Goal: Task Accomplishment & Management: Use online tool/utility

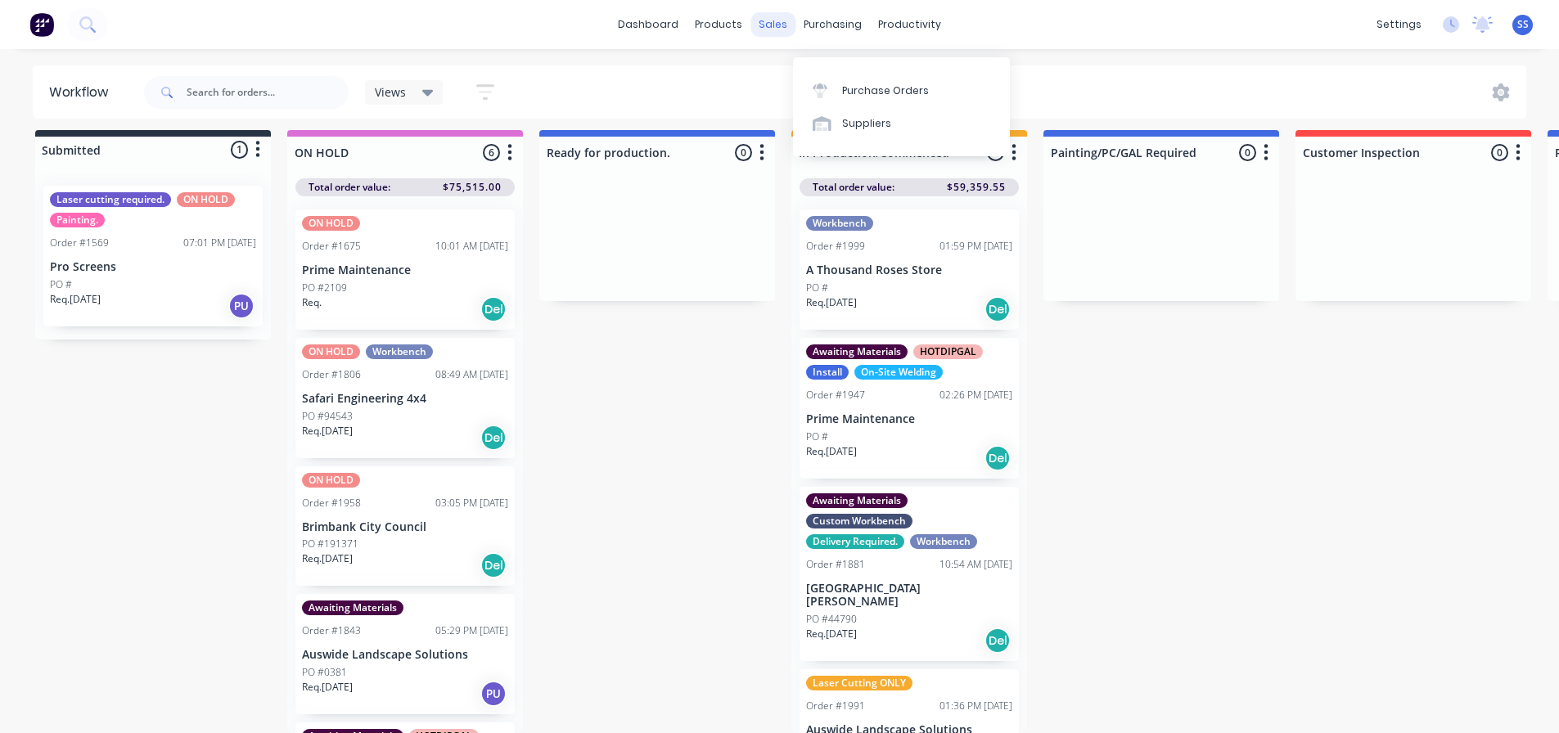
scroll to position [239, 0]
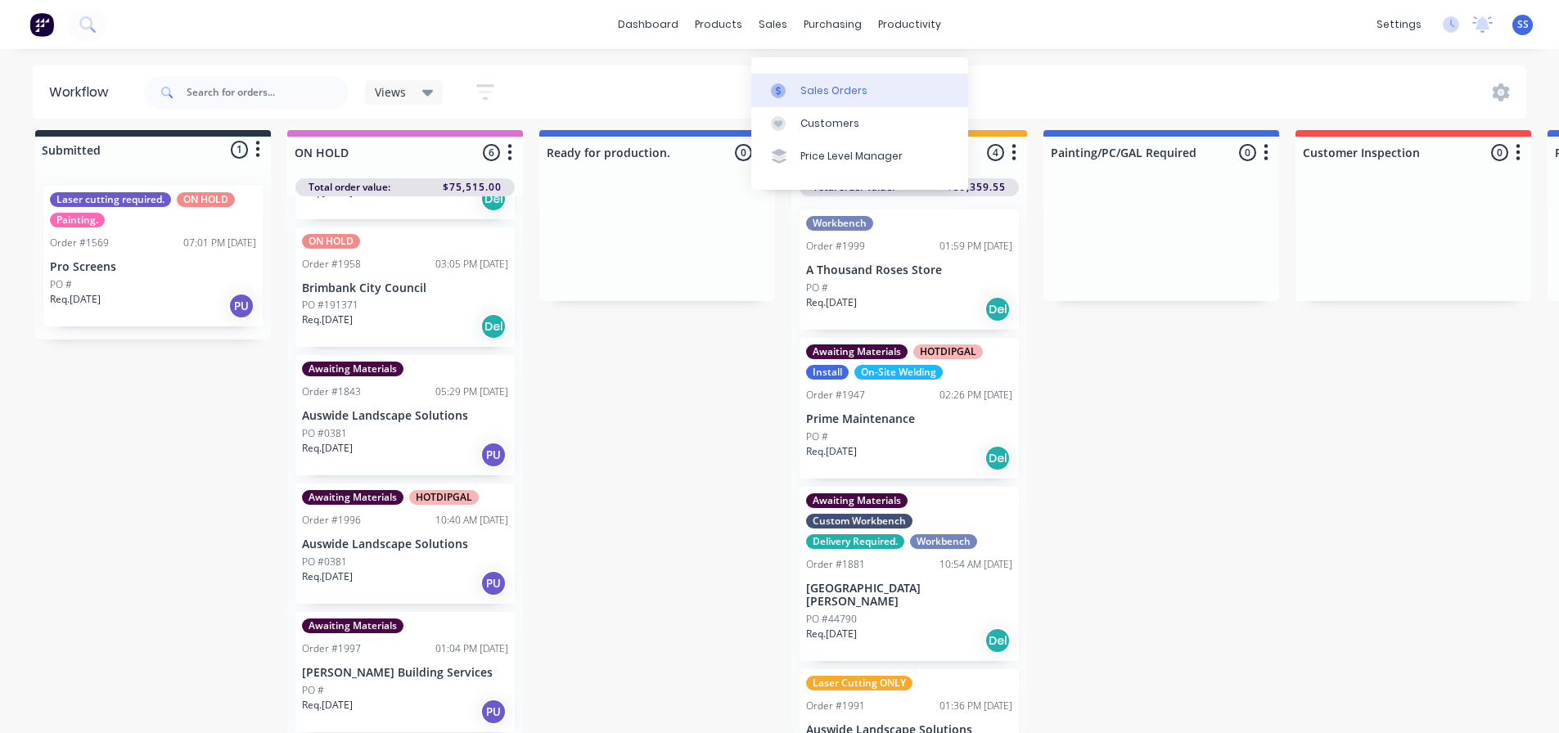
click at [803, 74] on link "Sales Orders" at bounding box center [859, 90] width 217 height 33
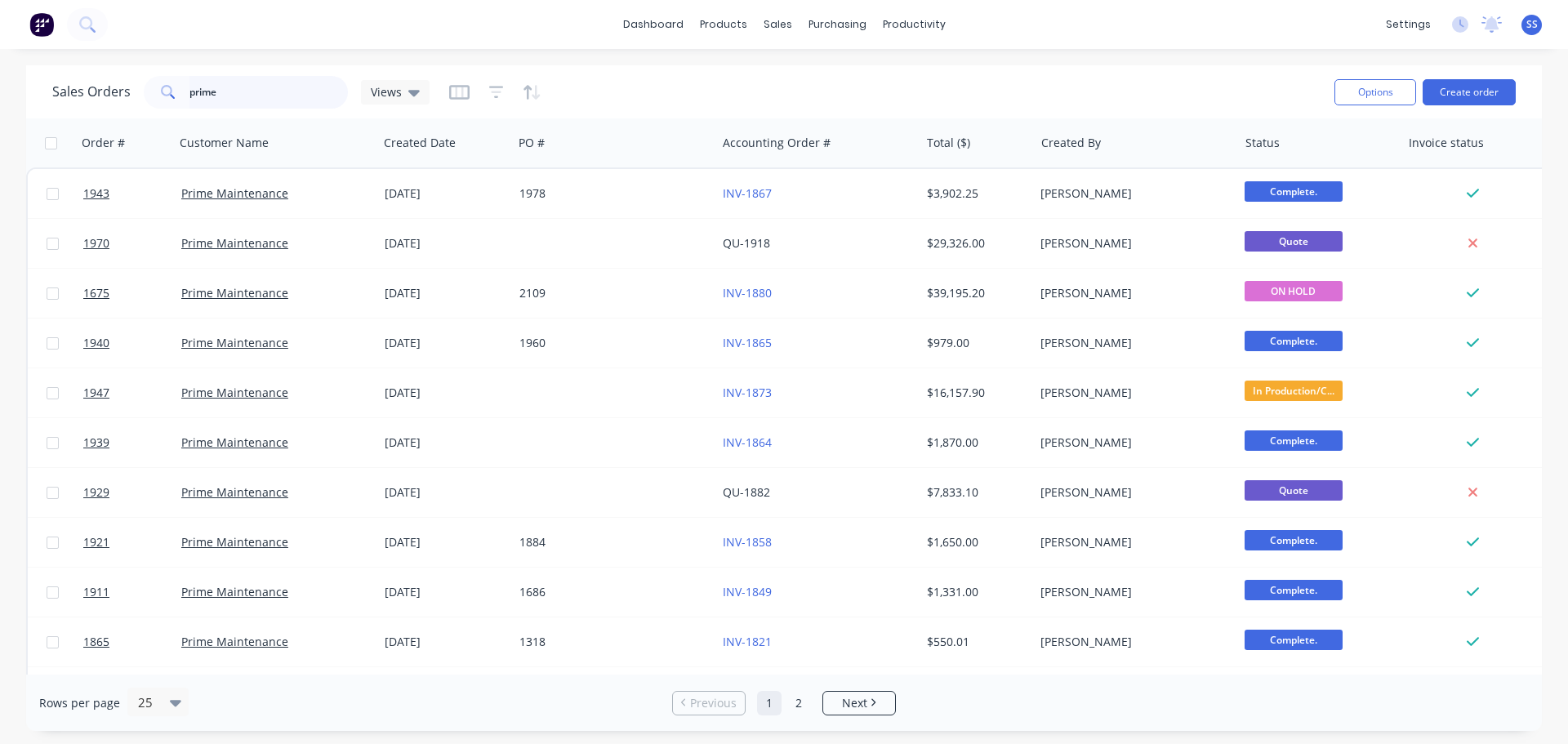
click at [316, 93] on input "prime" at bounding box center [269, 92] width 160 height 33
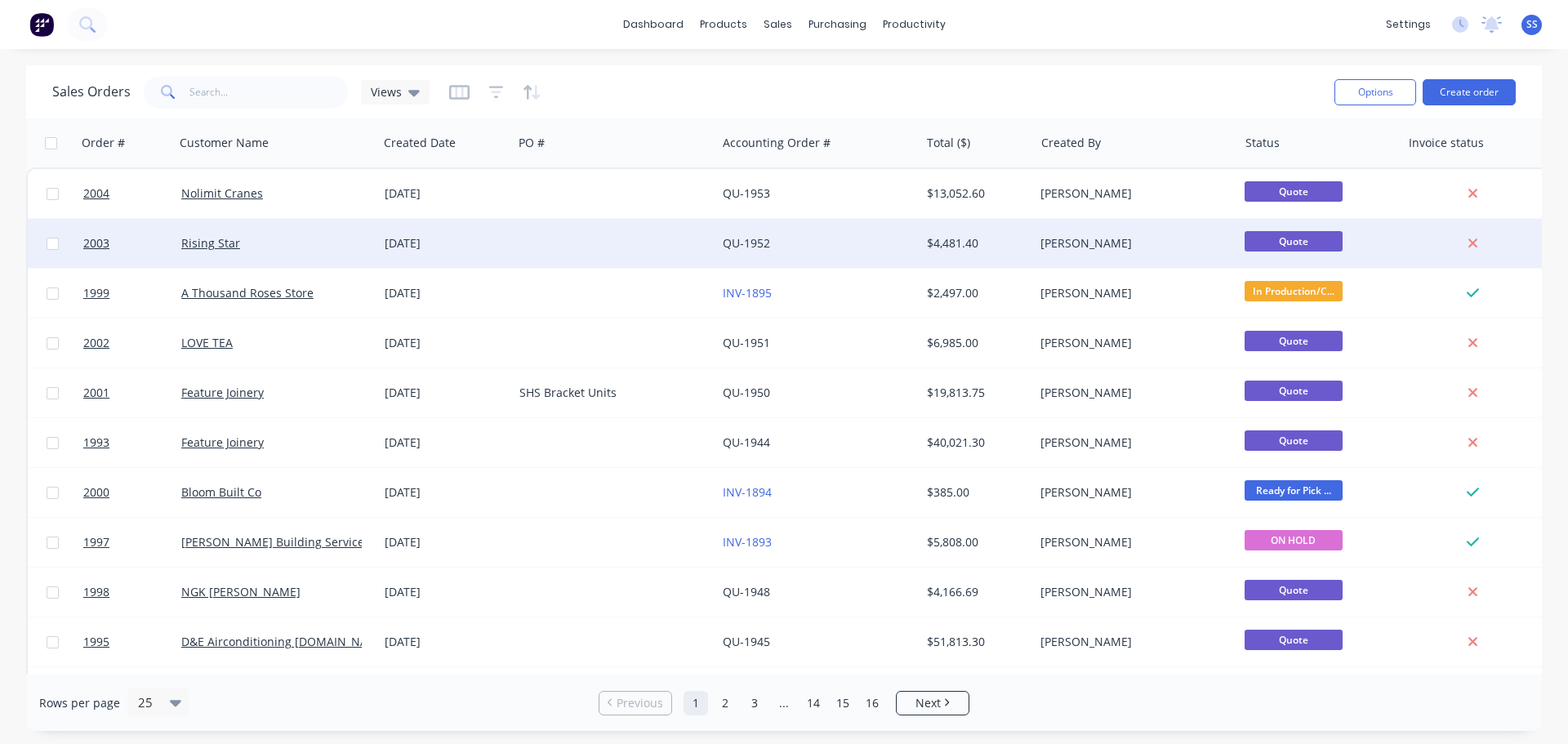
click at [316, 226] on div "Rising Star" at bounding box center [276, 243] width 204 height 49
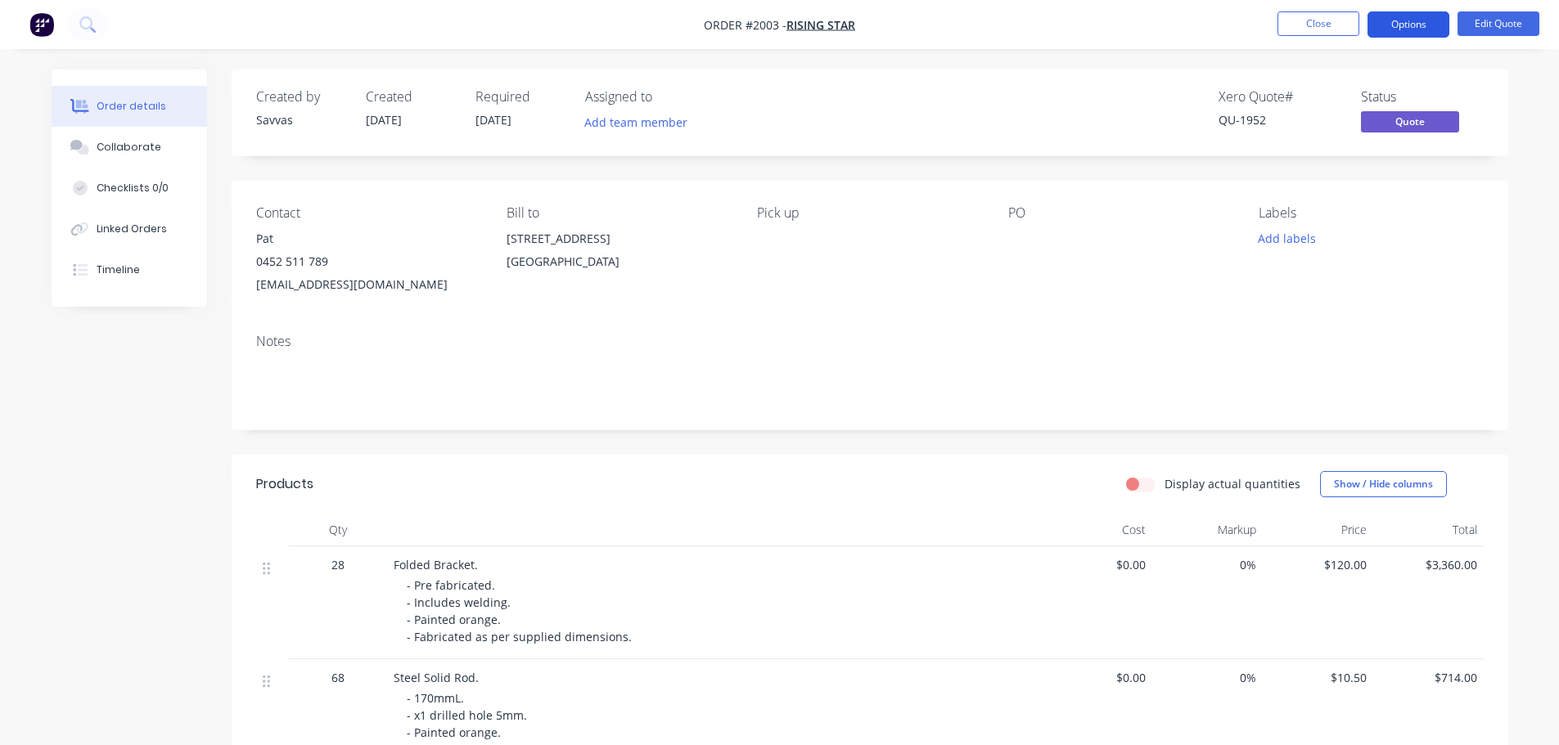
click at [1399, 16] on button "Options" at bounding box center [1408, 24] width 82 height 26
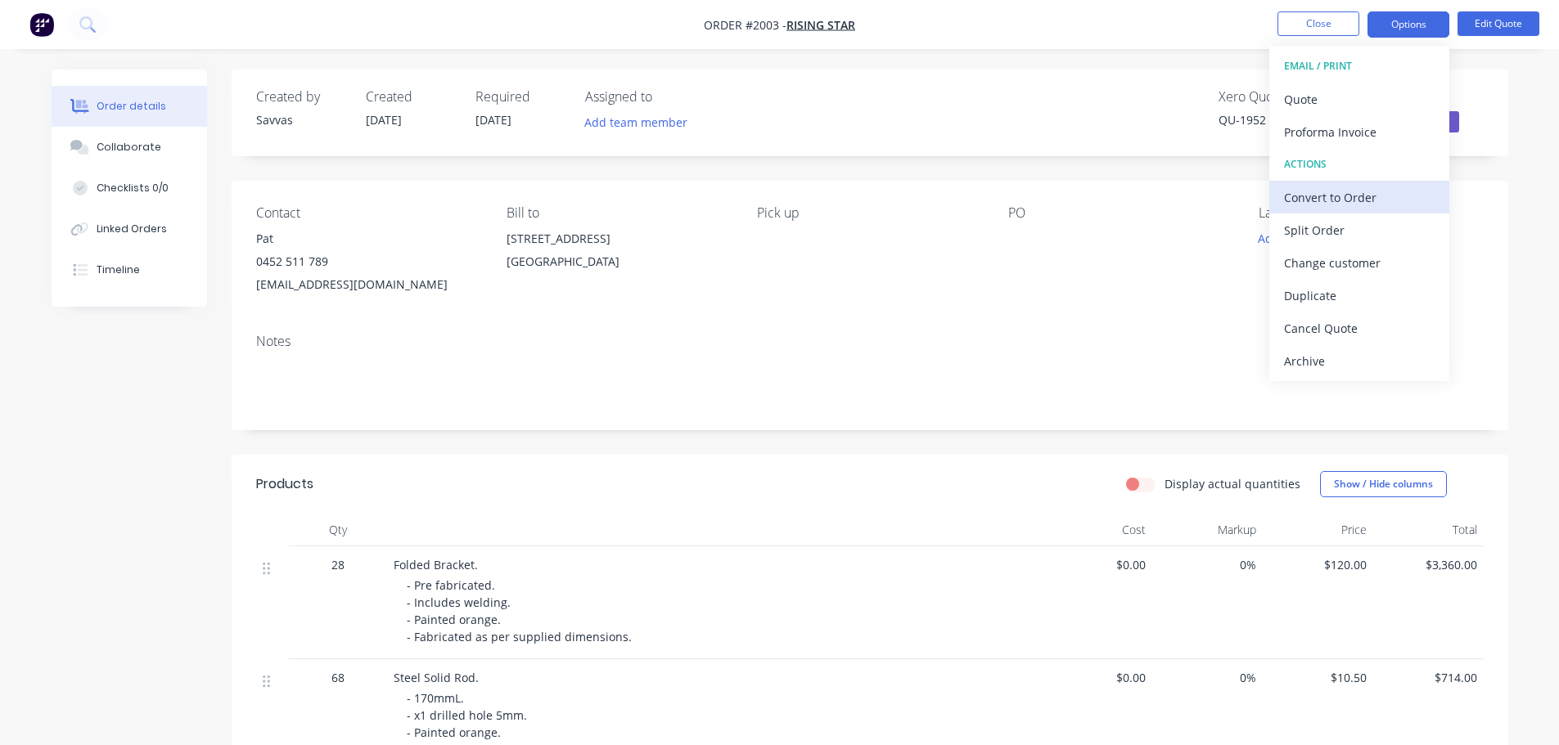
click at [1337, 187] on div "Convert to Order" at bounding box center [1359, 198] width 151 height 24
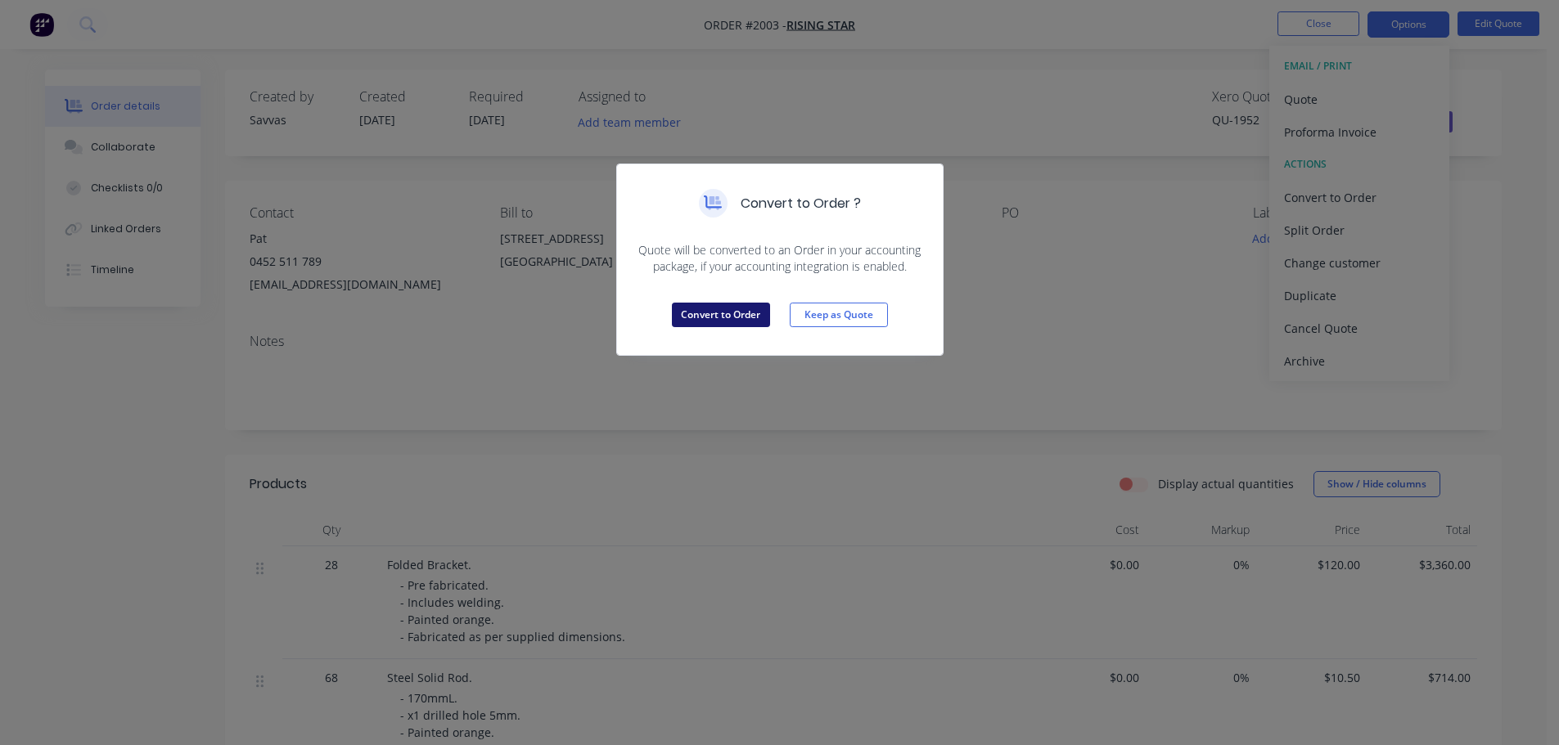
click at [713, 320] on button "Convert to Order" at bounding box center [721, 315] width 98 height 25
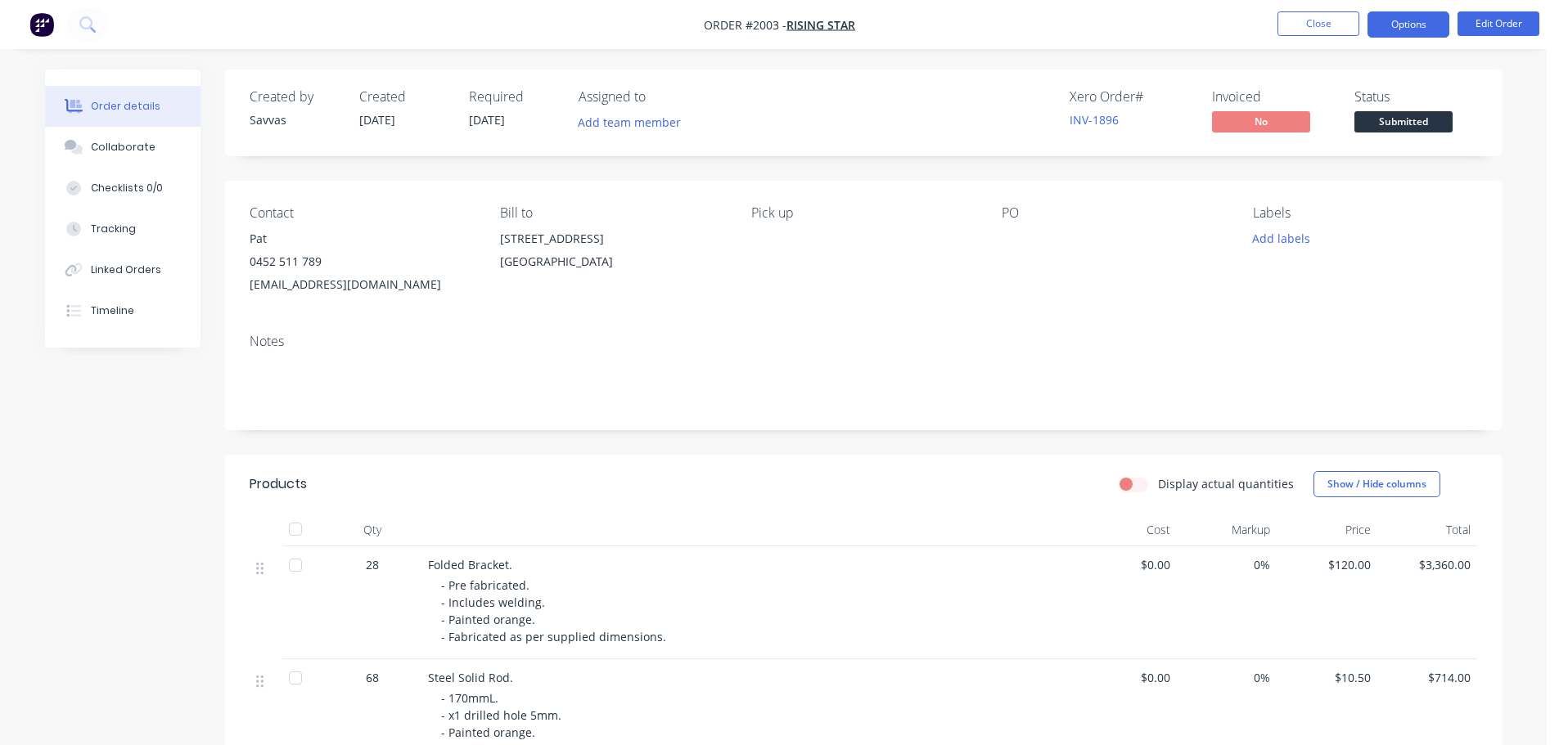
click at [1407, 18] on button "Options" at bounding box center [1408, 24] width 82 height 26
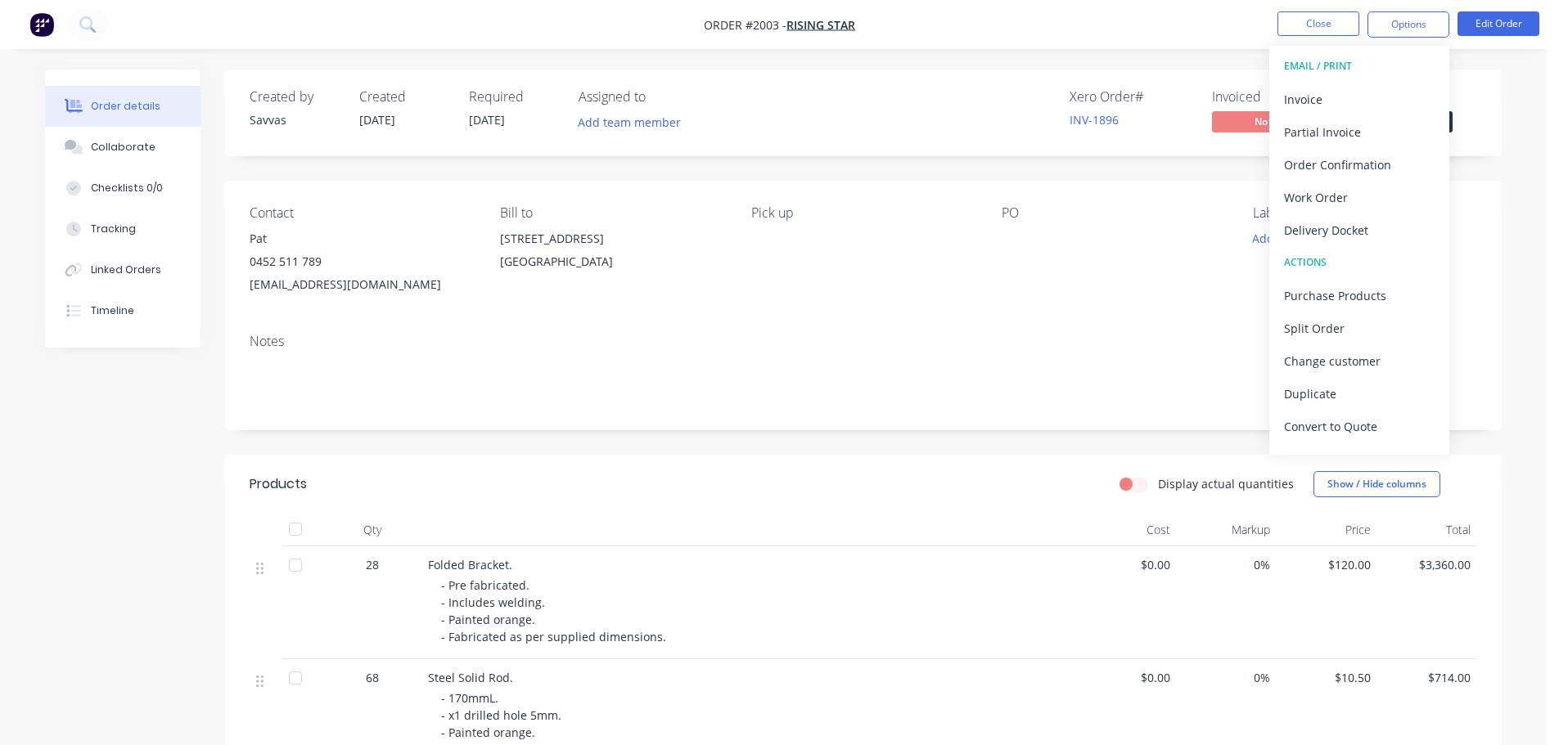
click at [1380, 82] on button "EMAIL / PRINT" at bounding box center [1359, 66] width 180 height 33
click at [1378, 95] on div "Invoice" at bounding box center [1359, 100] width 151 height 24
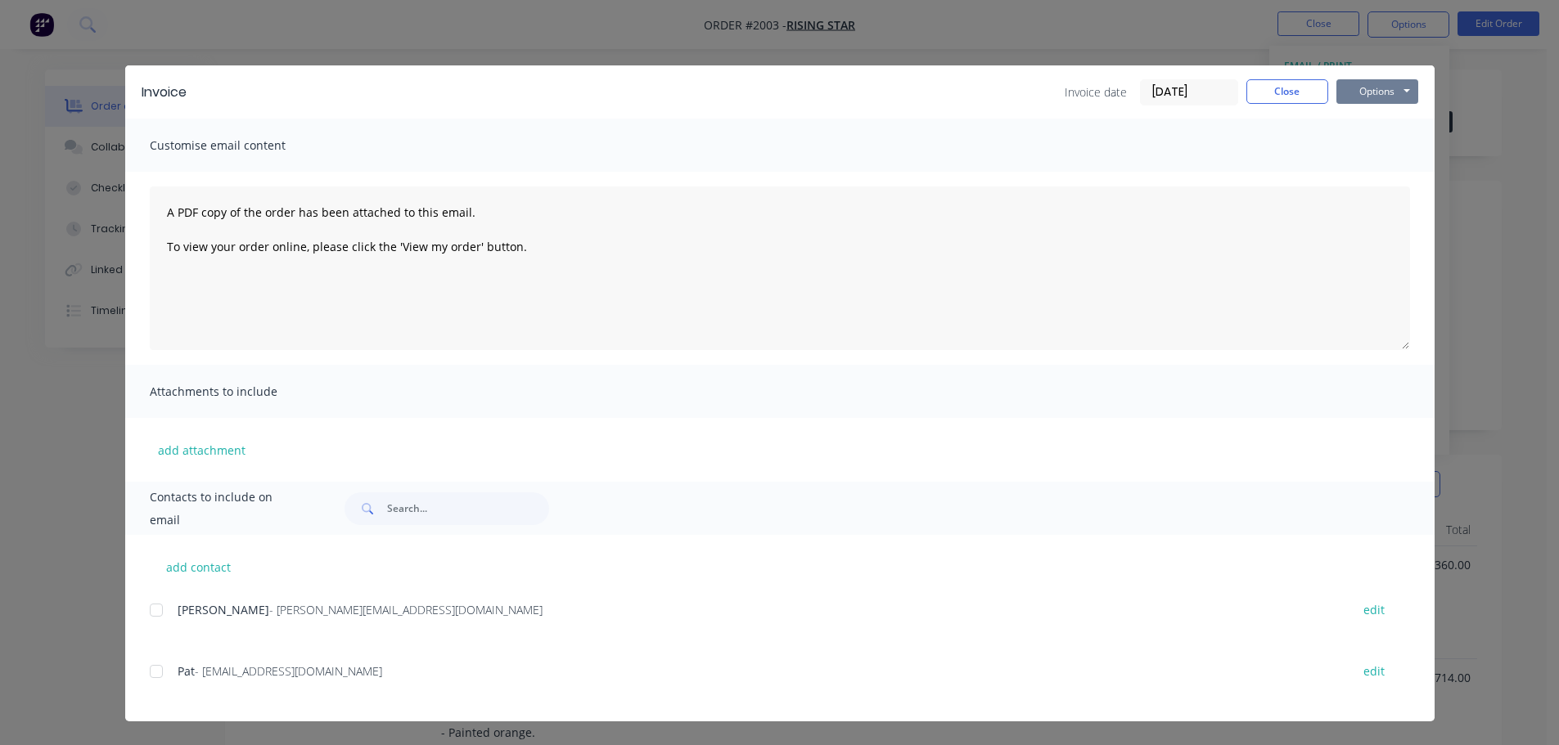
click at [1382, 100] on button "Options" at bounding box center [1377, 91] width 82 height 25
click at [1388, 136] on button "Print" at bounding box center [1388, 147] width 105 height 27
click at [1294, 95] on button "Close" at bounding box center [1287, 91] width 82 height 25
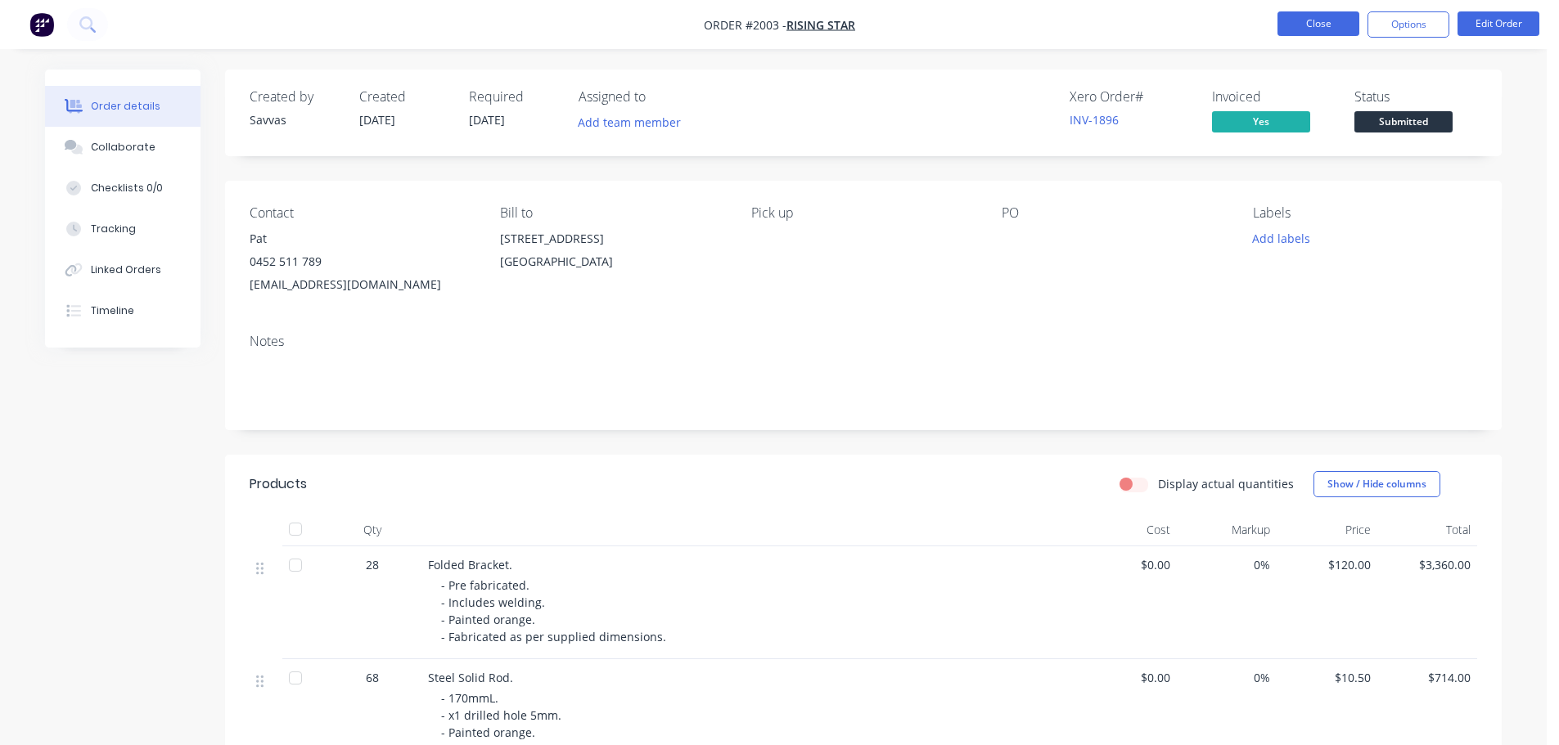
click at [1299, 27] on button "Close" at bounding box center [1318, 23] width 82 height 25
